Goal: Task Accomplishment & Management: Use online tool/utility

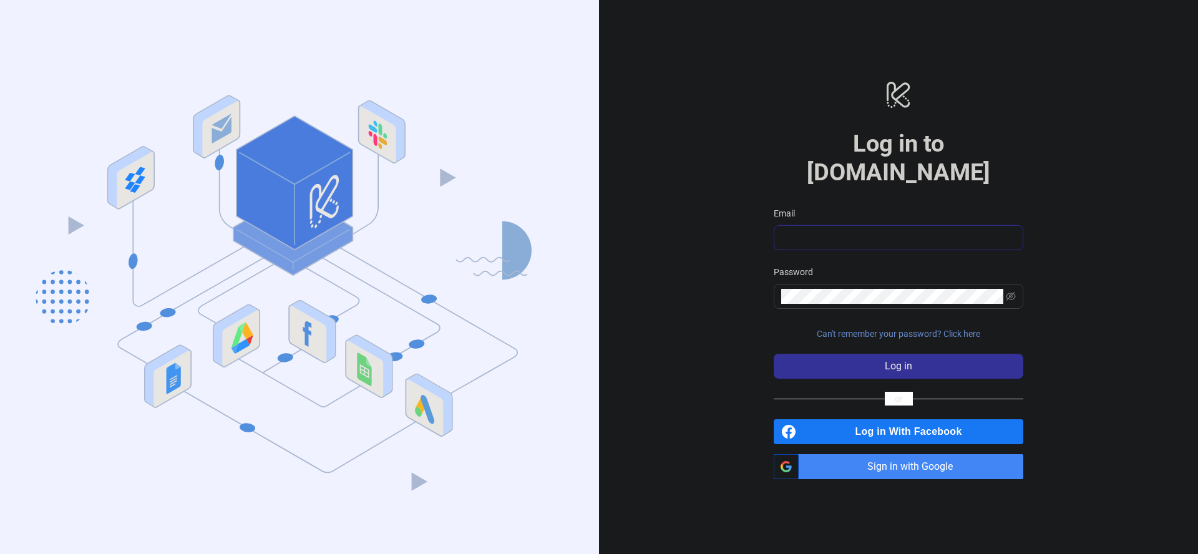
click at [833, 230] on input "Email" at bounding box center [897, 237] width 232 height 15
type input "**********"
click at [773, 354] on button "Log in" at bounding box center [897, 366] width 249 height 25
